Goal: Task Accomplishment & Management: Complete application form

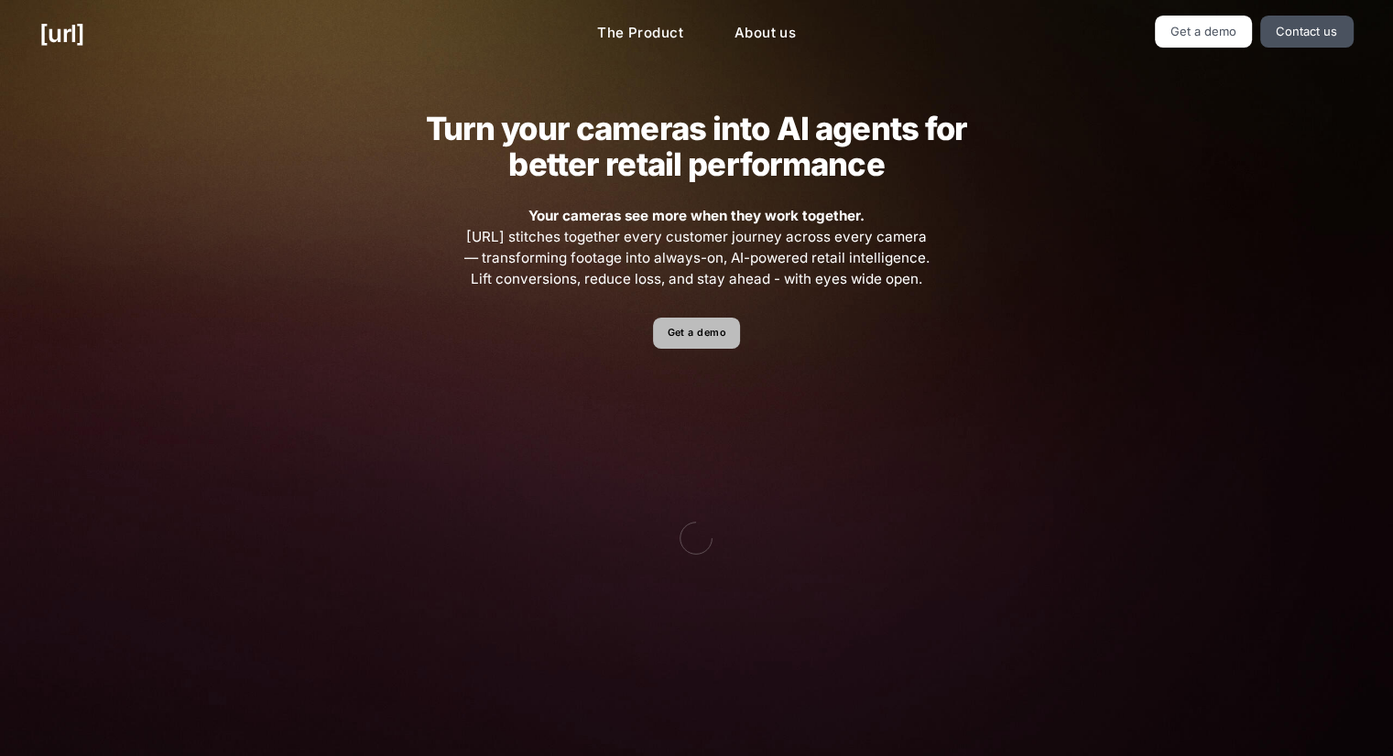
click at [689, 330] on link "Get a demo" at bounding box center [696, 334] width 87 height 32
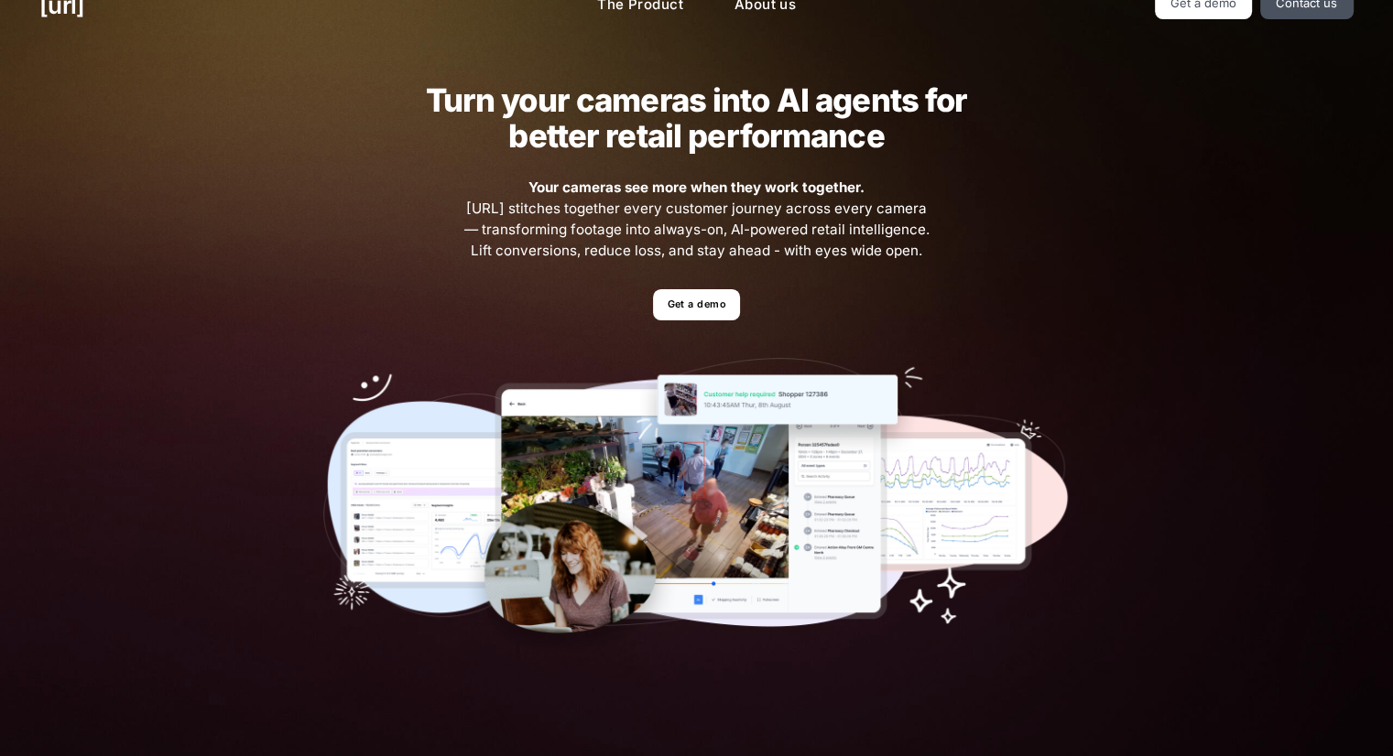
scroll to position [33, 0]
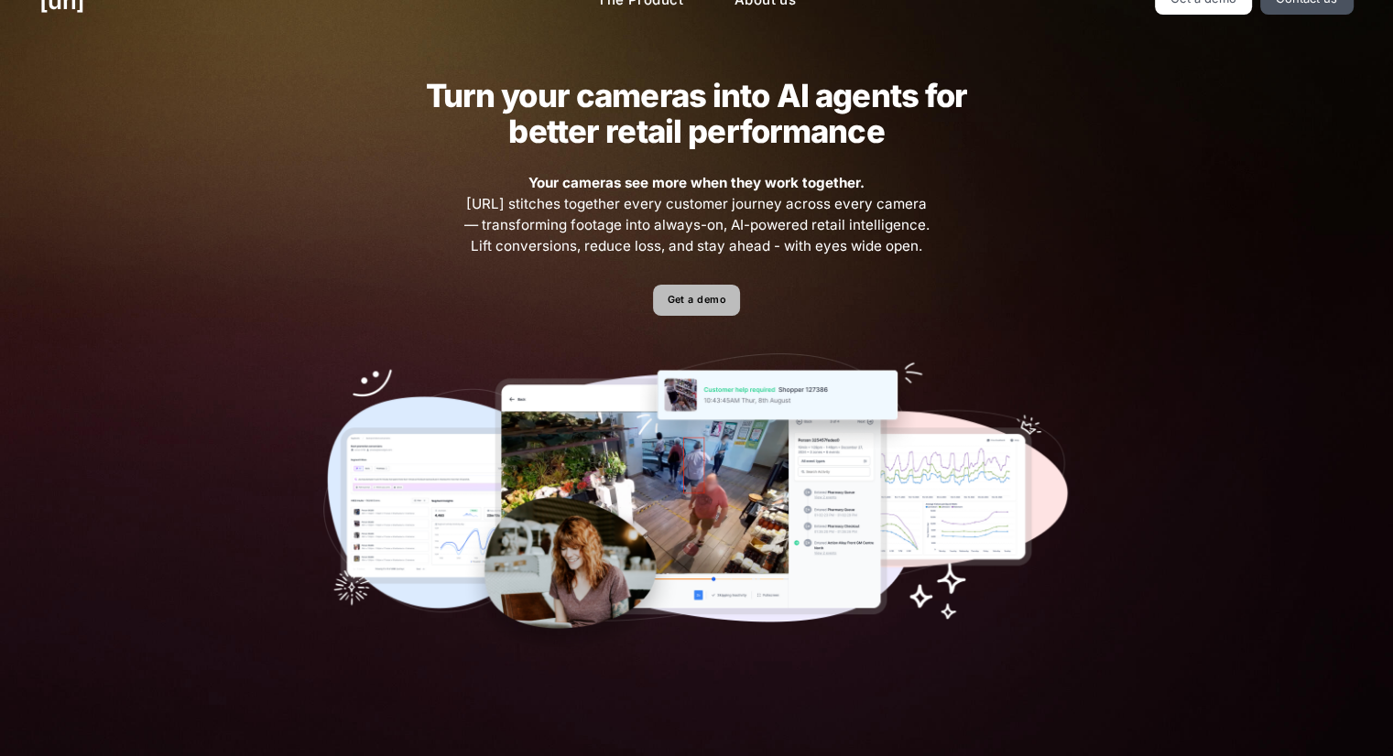
click at [688, 309] on link "Get a demo" at bounding box center [696, 301] width 87 height 32
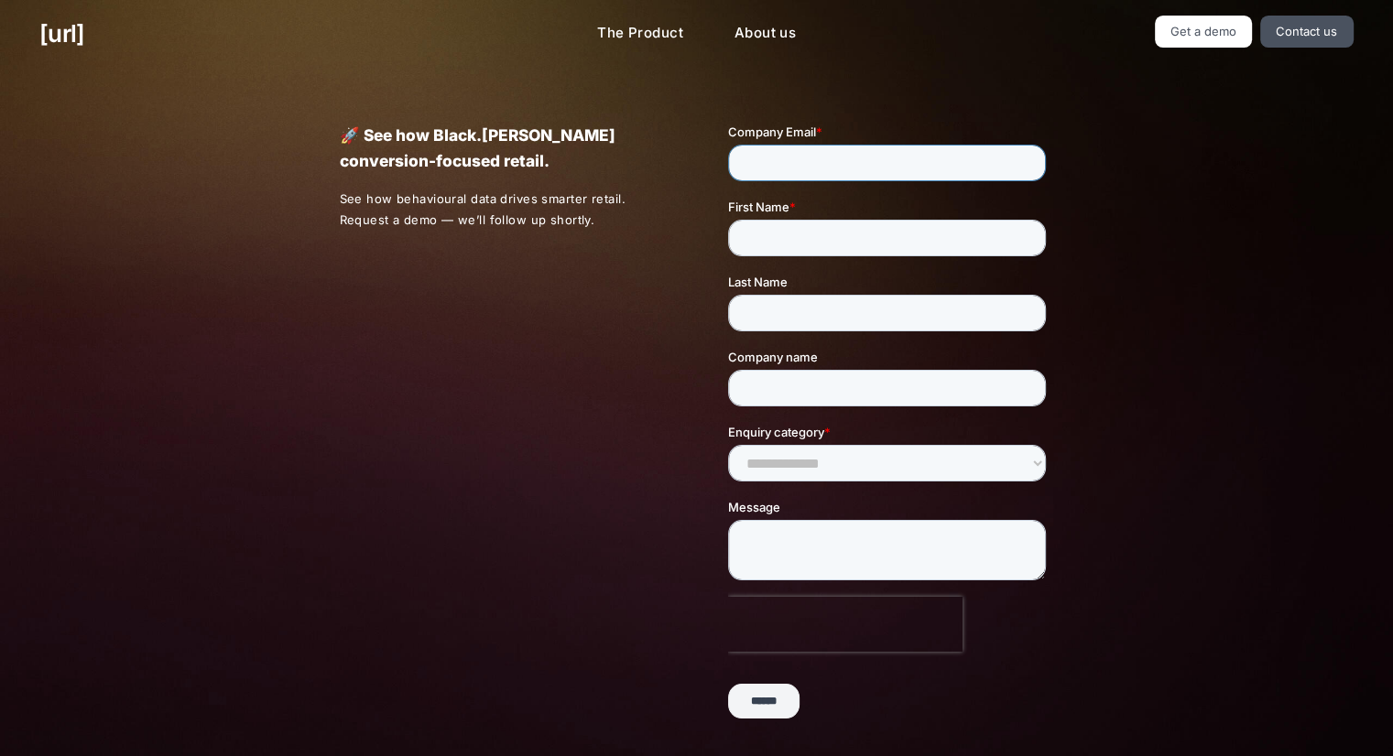
click at [783, 153] on input "Company Email *" at bounding box center [887, 163] width 318 height 37
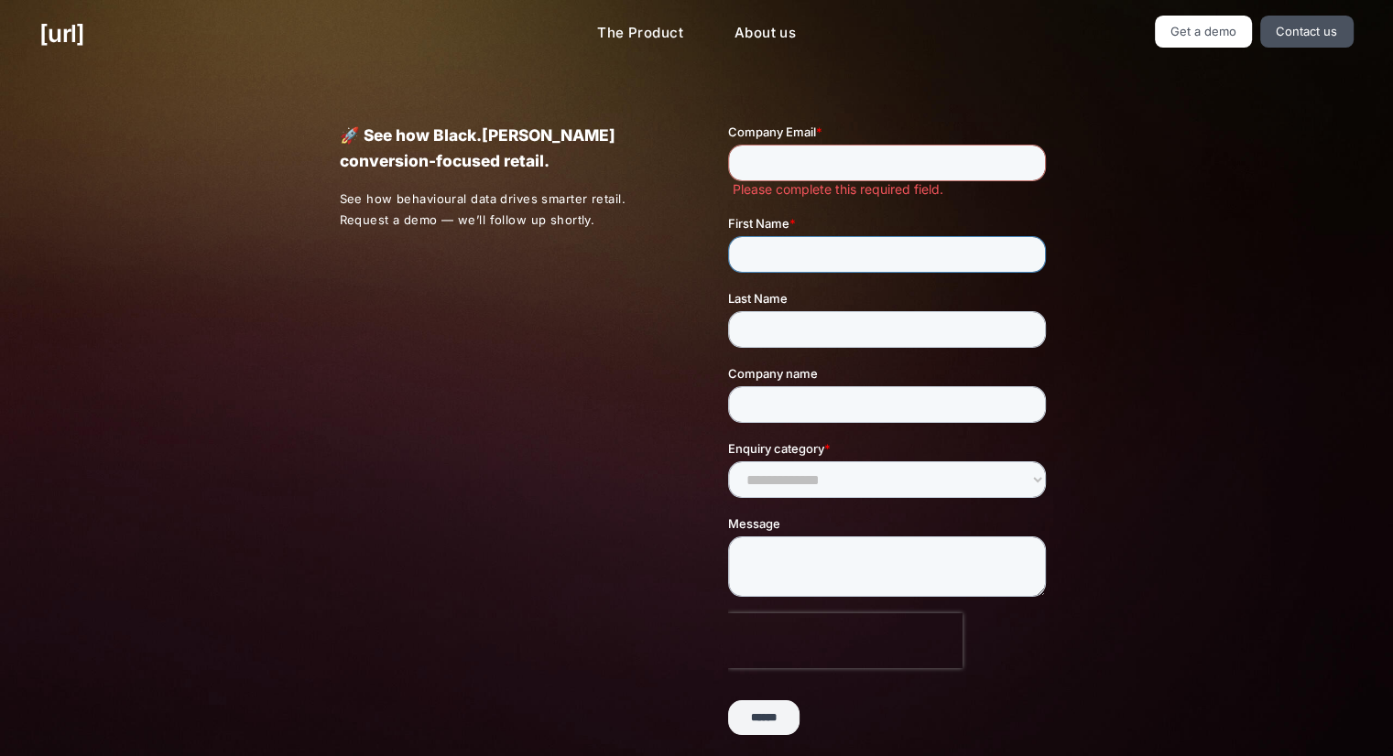
click at [750, 236] on input "First Name *" at bounding box center [887, 254] width 318 height 37
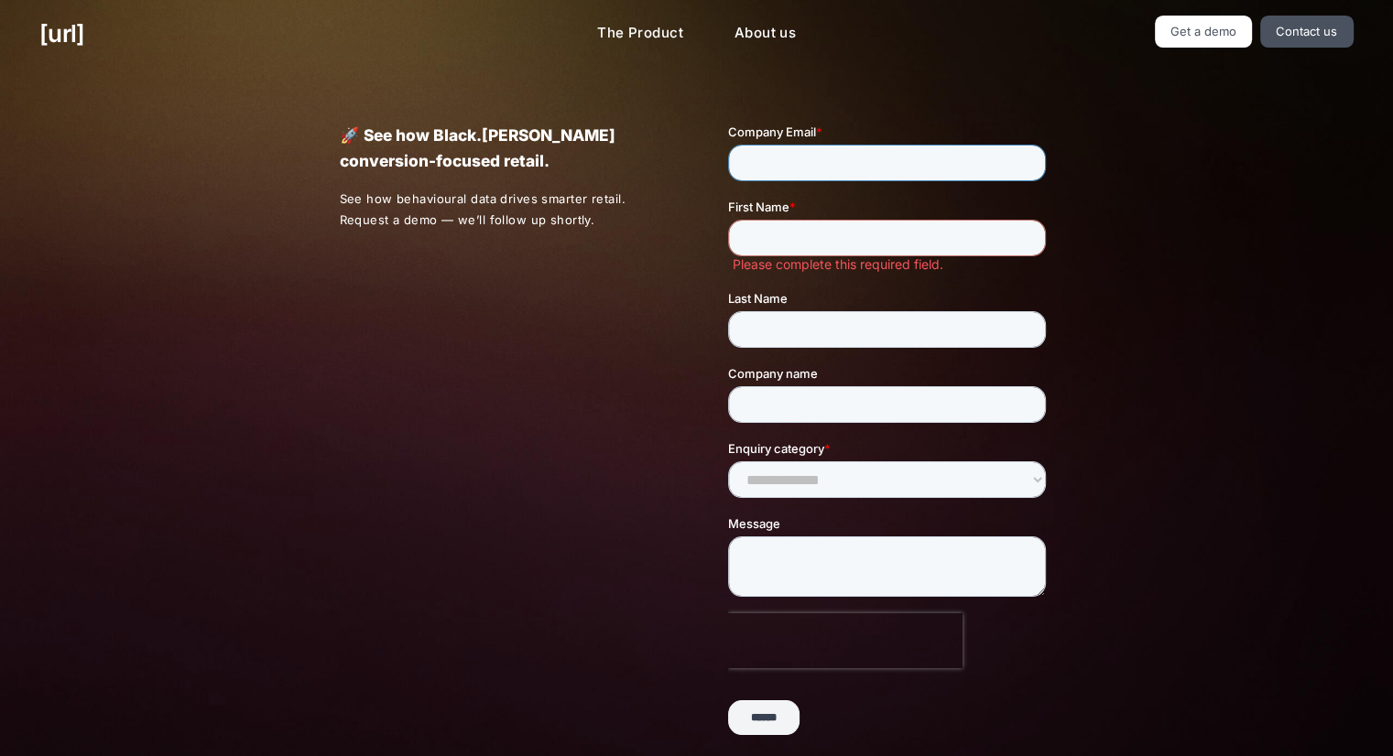
click at [783, 164] on input "Company Email *" at bounding box center [887, 163] width 318 height 37
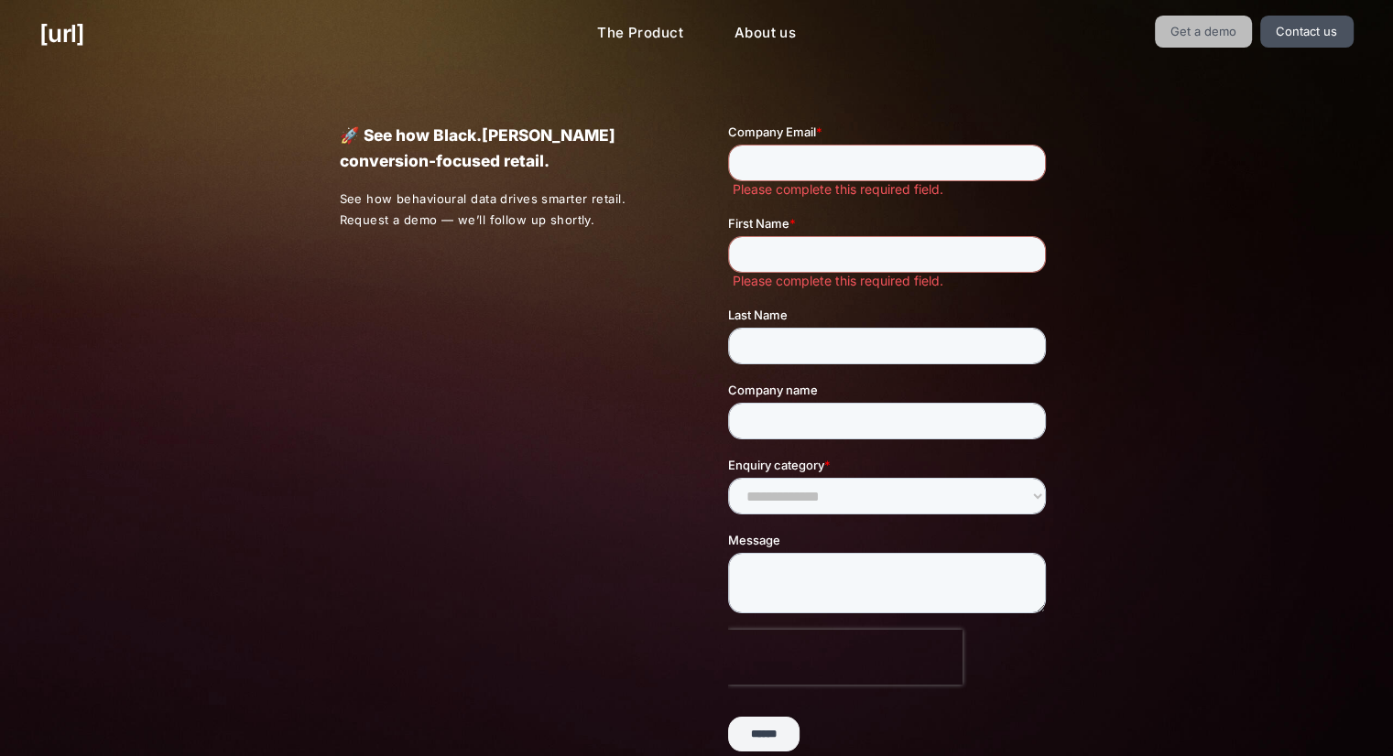
click at [1229, 27] on link "Get a demo" at bounding box center [1204, 32] width 98 height 32
